Goal: Task Accomplishment & Management: Manage account settings

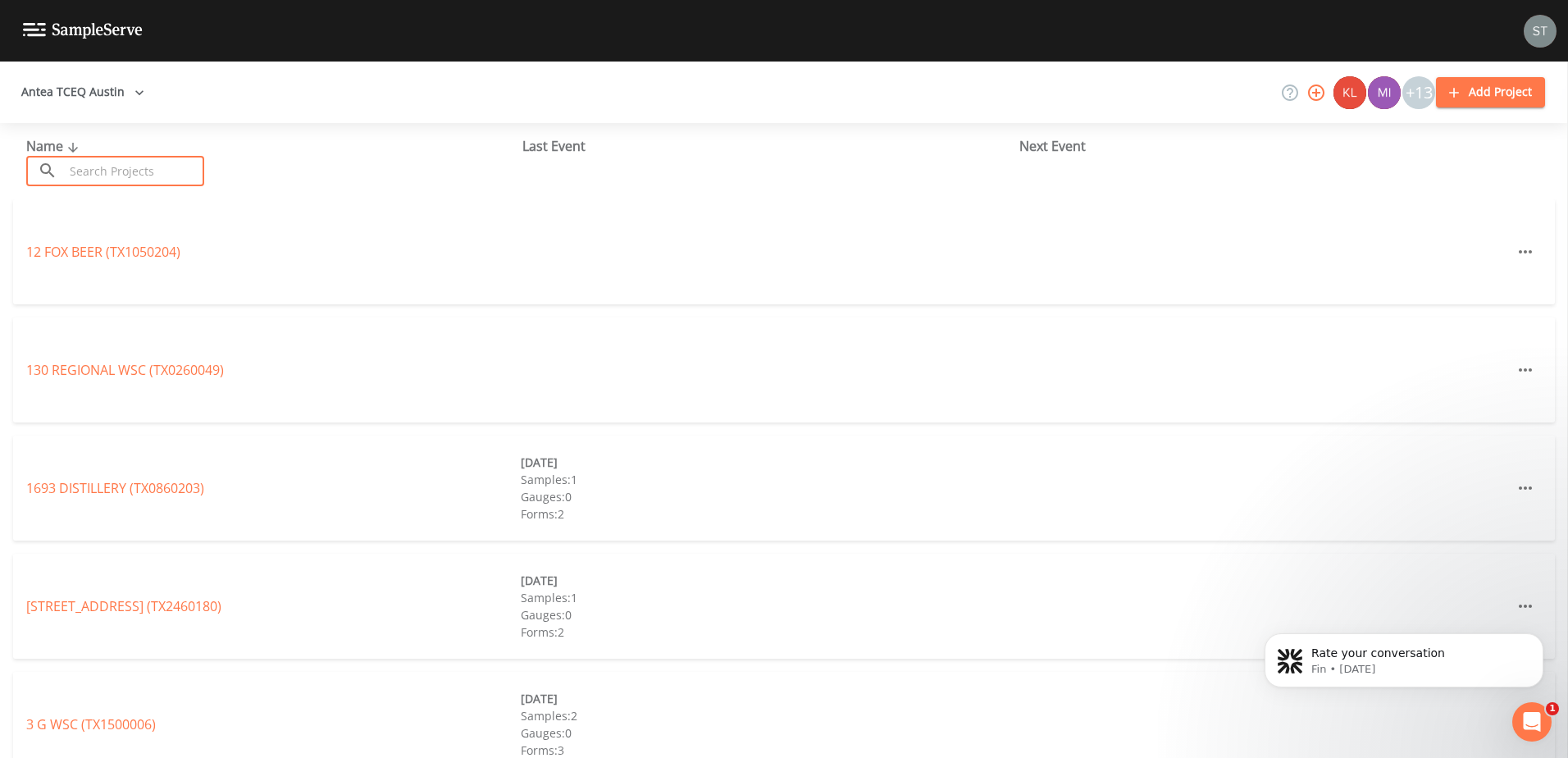
click at [96, 162] on input "text" at bounding box center [134, 171] width 140 height 30
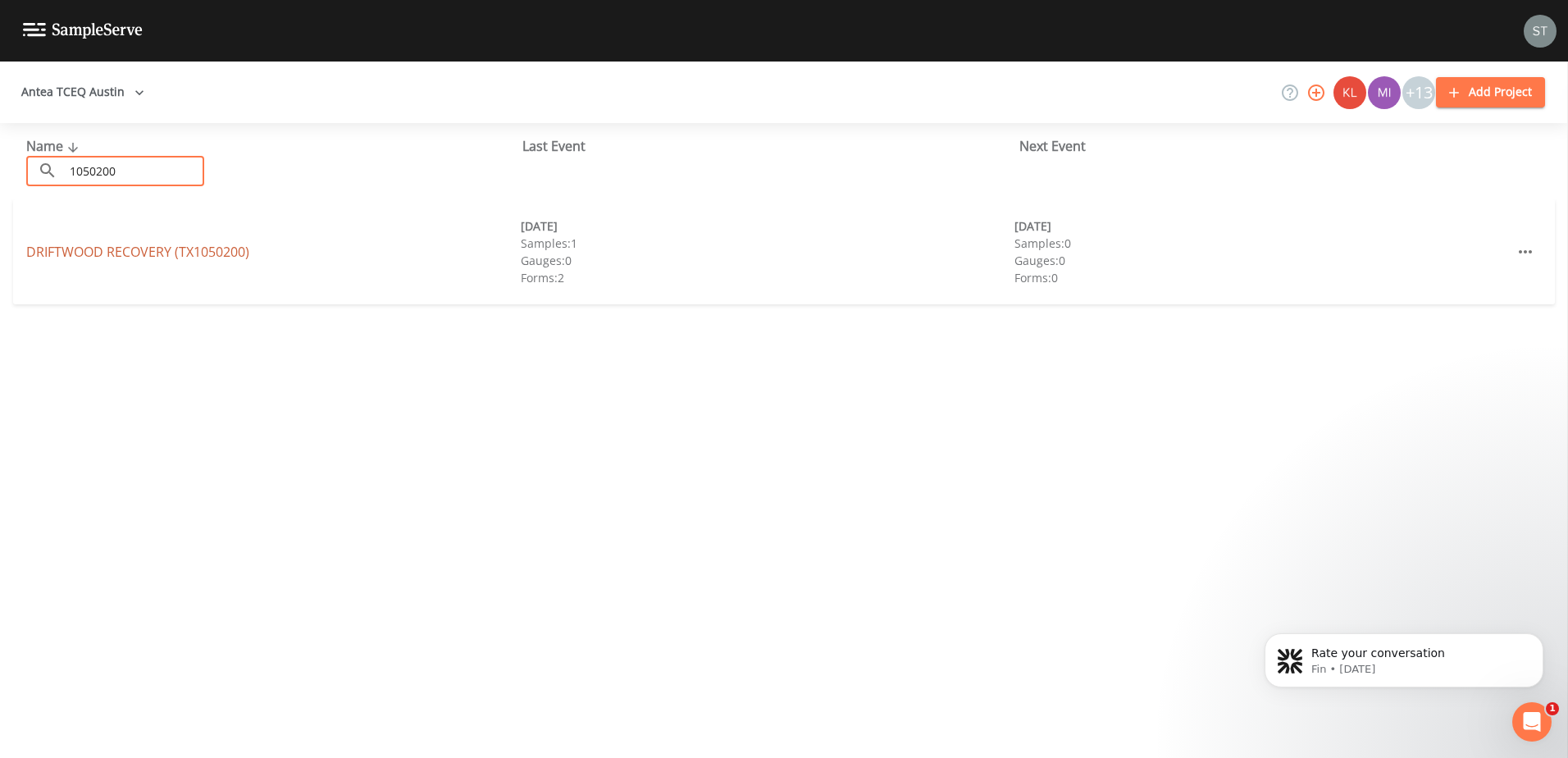
type input "1050200"
click at [147, 251] on link "DRIFTWOOD RECOVERY (TX1050200)" at bounding box center [137, 252] width 223 height 18
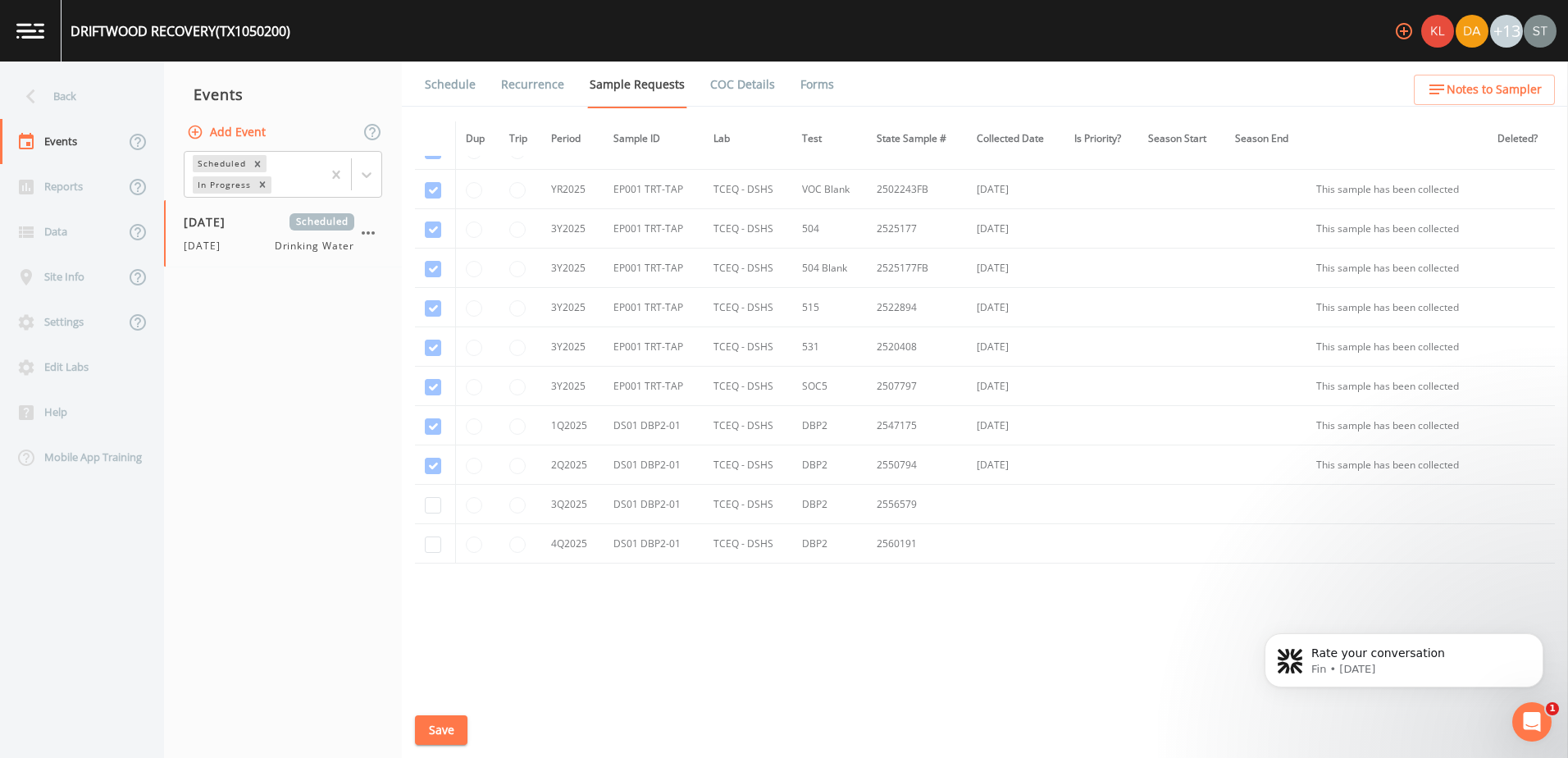
scroll to position [580, 0]
click at [433, 506] on input "checkbox" at bounding box center [433, 502] width 16 height 16
checkbox input "true"
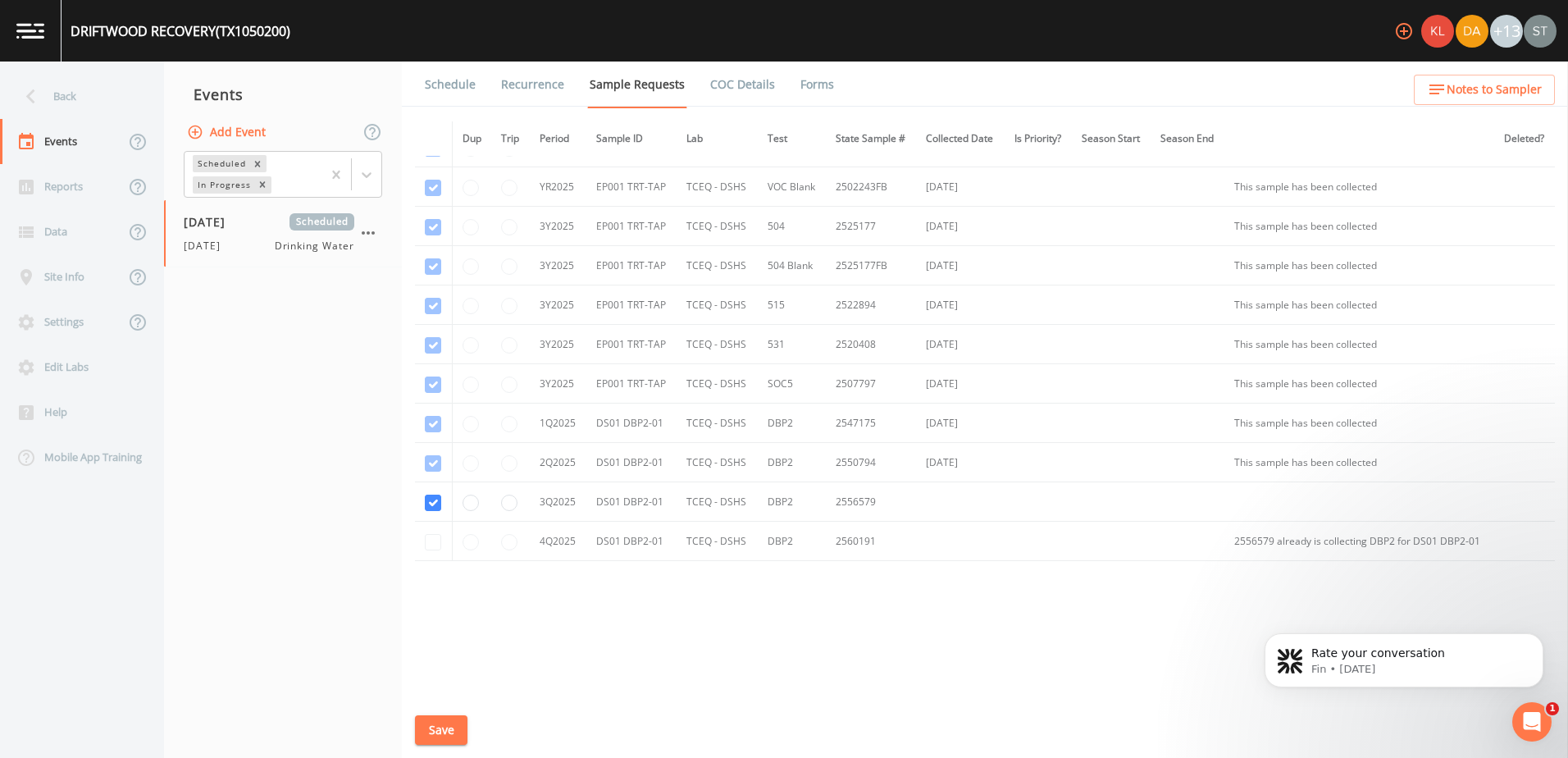
click at [451, 724] on button "Save" at bounding box center [441, 730] width 53 height 30
